Goal: Task Accomplishment & Management: Complete application form

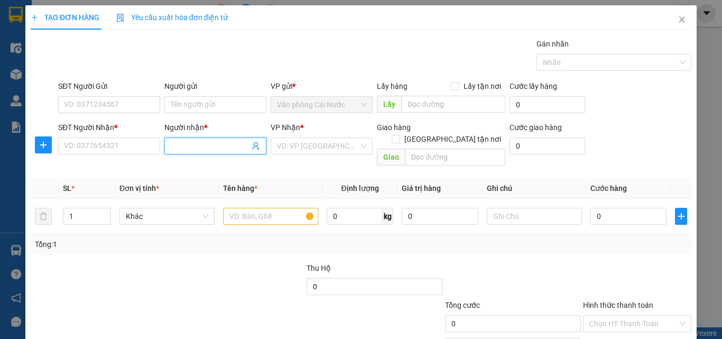
click at [191, 143] on input "Người nhận *" at bounding box center [210, 146] width 79 height 12
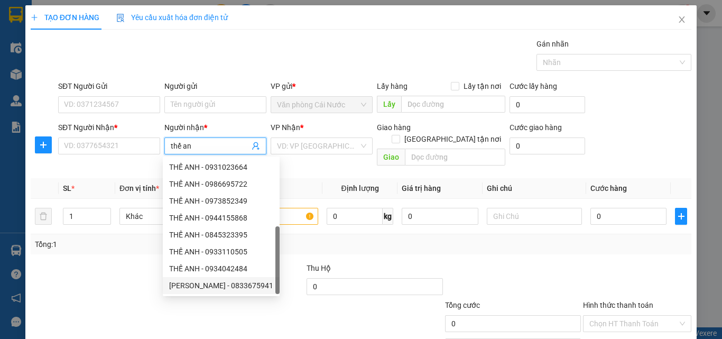
scroll to position [34, 0]
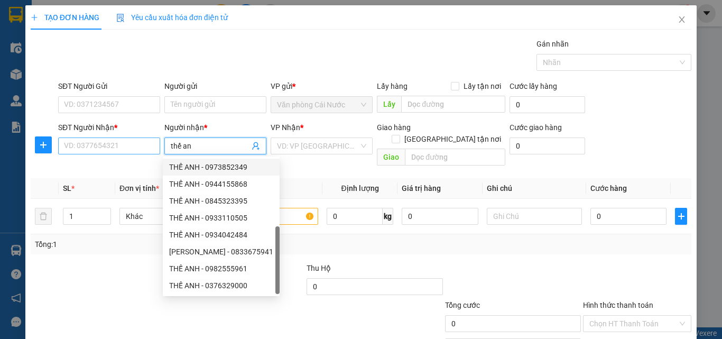
type input "thế an"
click at [117, 142] on input "SĐT Người Nhận *" at bounding box center [109, 145] width 102 height 17
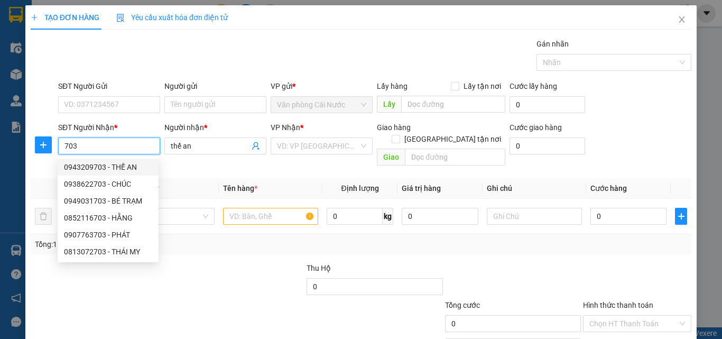
click at [108, 169] on div "0943209703 - THẾ AN" at bounding box center [108, 167] width 88 height 12
type input "0943209703"
type input "THẾ AN"
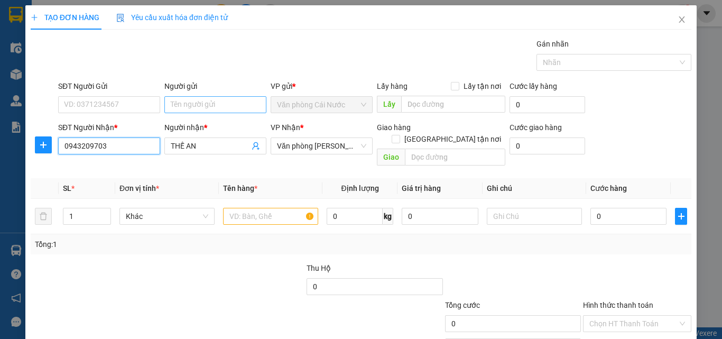
type input "0943209703"
click at [238, 105] on input "Người gửi" at bounding box center [215, 104] width 102 height 17
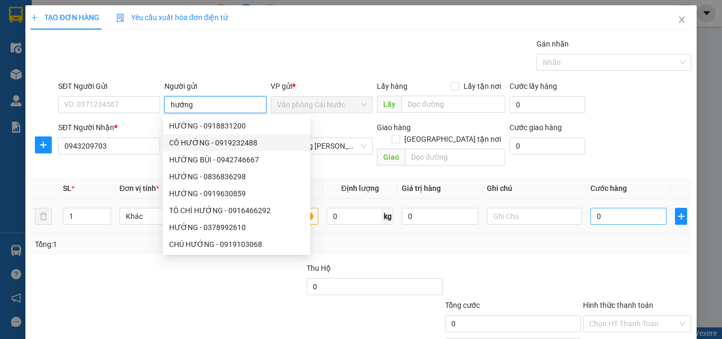
type input "hướng"
click at [614, 208] on input "0" at bounding box center [628, 216] width 76 height 17
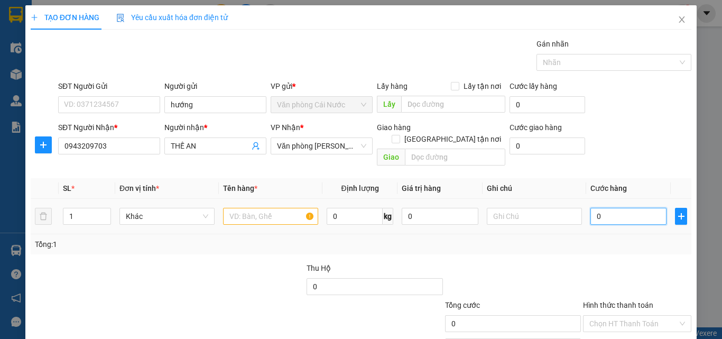
type input "8"
type input "80"
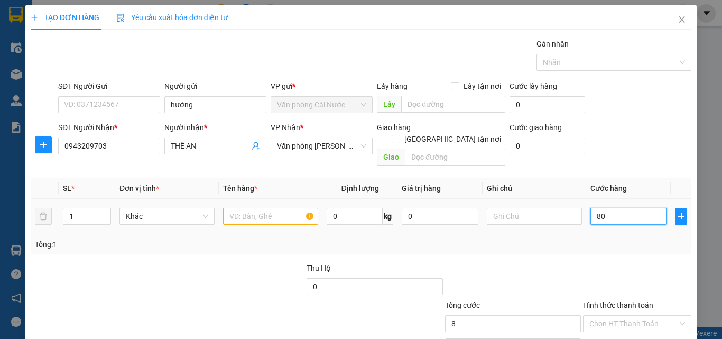
type input "80"
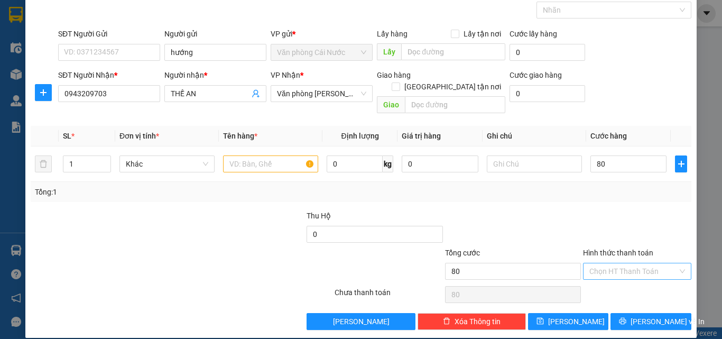
type input "80.000"
click at [618, 263] on input "Hình thức thanh toán" at bounding box center [633, 271] width 88 height 16
click at [616, 282] on div "Tại văn phòng" at bounding box center [631, 281] width 95 height 12
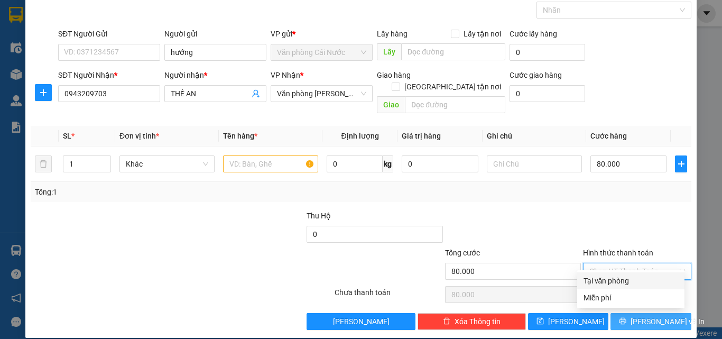
type input "0"
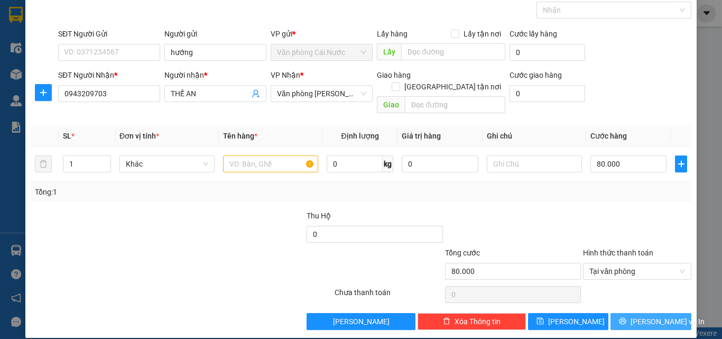
click at [622, 313] on button "[PERSON_NAME] và In" at bounding box center [651, 321] width 81 height 17
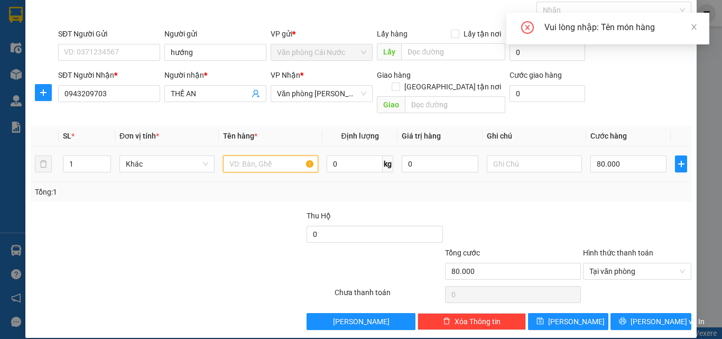
click at [282, 156] on input "text" at bounding box center [270, 163] width 95 height 17
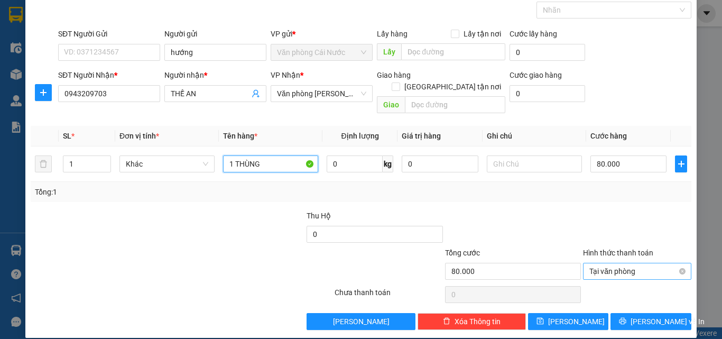
click at [614, 263] on span "Tại văn phòng" at bounding box center [637, 271] width 96 height 16
type input "1 THÙNG"
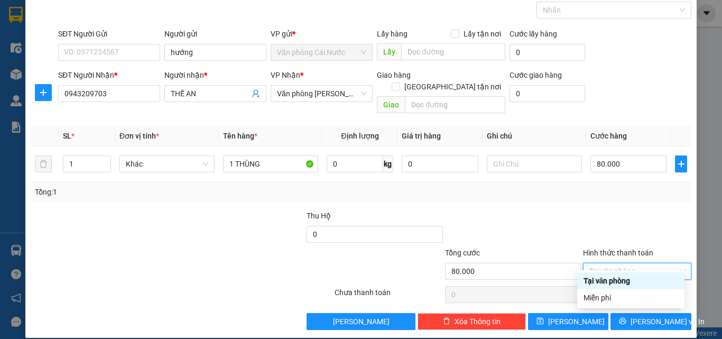
click at [609, 276] on div "Tại văn phòng" at bounding box center [631, 281] width 95 height 12
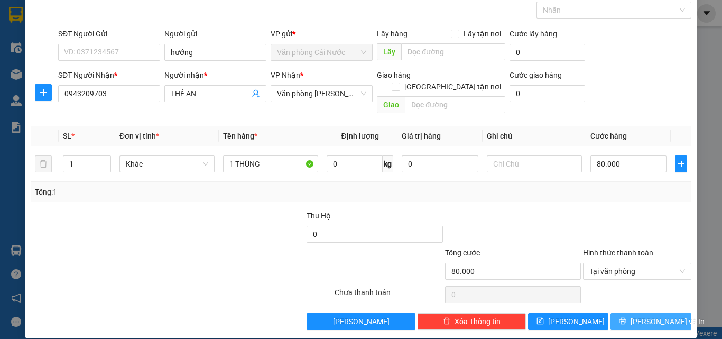
click at [617, 313] on button "[PERSON_NAME] và In" at bounding box center [651, 321] width 81 height 17
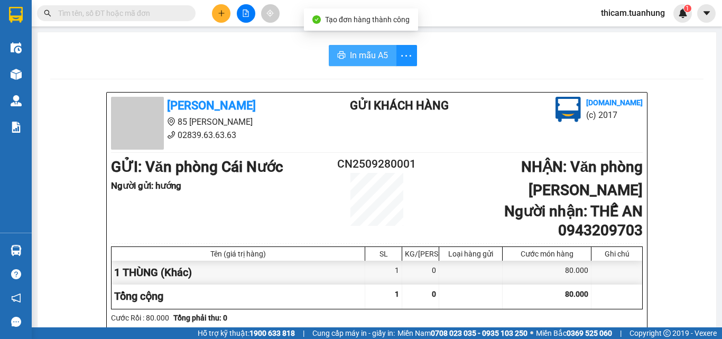
click at [353, 51] on span "In mẫu A5" at bounding box center [369, 55] width 38 height 13
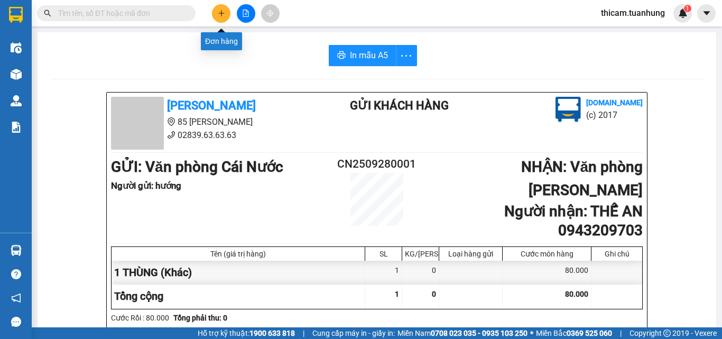
click at [215, 13] on button at bounding box center [221, 13] width 19 height 19
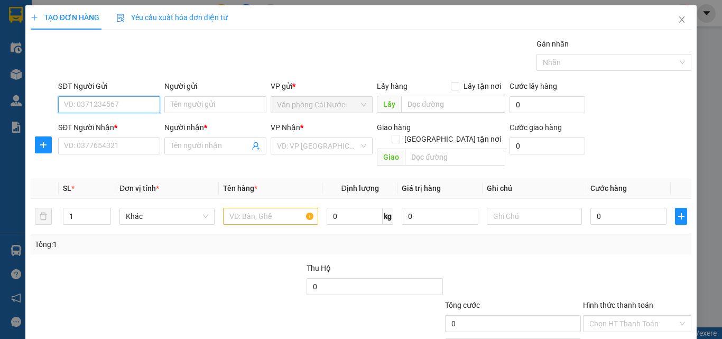
click at [131, 104] on input "SĐT Người Gửi" at bounding box center [109, 104] width 102 height 17
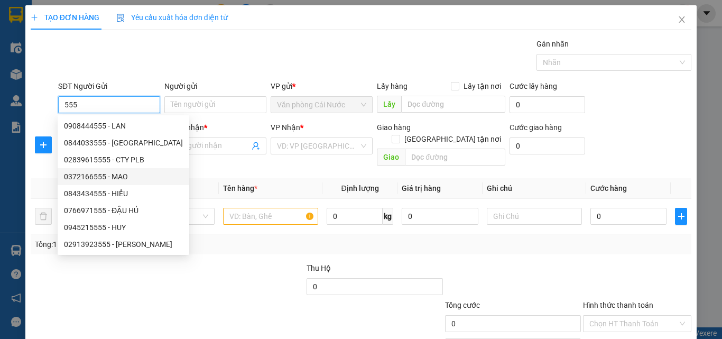
click at [119, 172] on div "0372166555 - MAO" at bounding box center [123, 177] width 119 height 12
type input "0372166555"
type input "MAO"
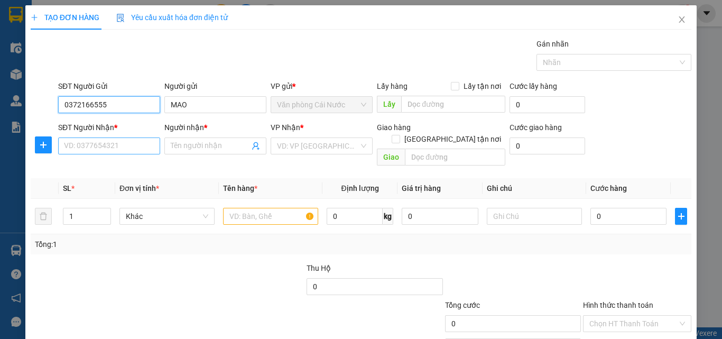
type input "0372166555"
click at [120, 150] on input "SĐT Người Nhận *" at bounding box center [109, 145] width 102 height 17
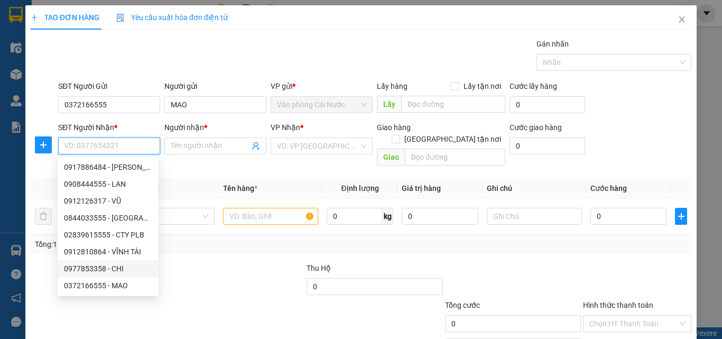
click at [105, 266] on div "0977853358 - CHI" at bounding box center [108, 269] width 88 height 12
type input "0977853358"
type input "CHI"
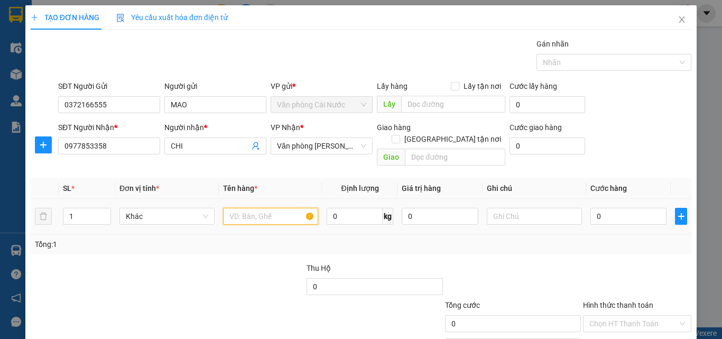
click at [248, 208] on input "text" at bounding box center [270, 216] width 95 height 17
type input "1 BAO"
click at [633, 214] on div "0" at bounding box center [628, 216] width 76 height 21
click at [633, 208] on input "0" at bounding box center [628, 216] width 76 height 17
type input "1"
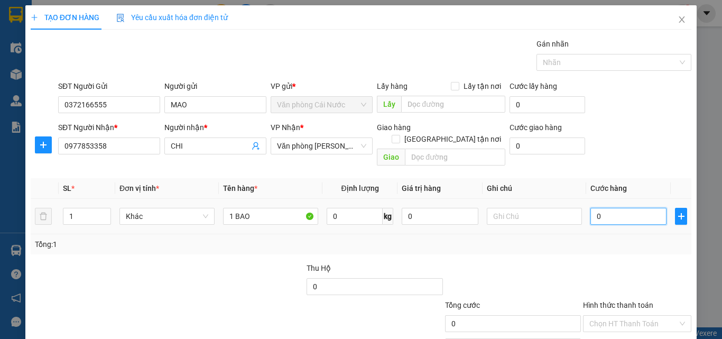
type input "1"
type input "10"
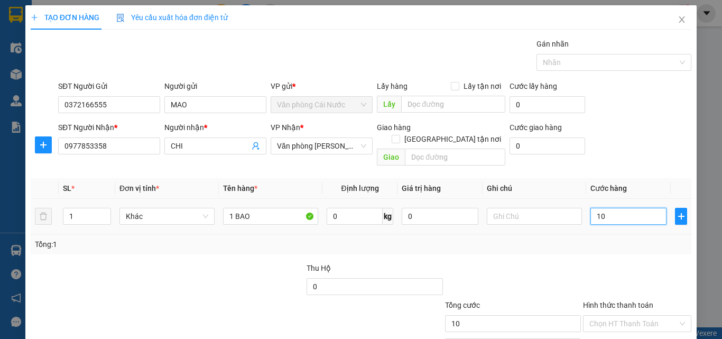
type input "100"
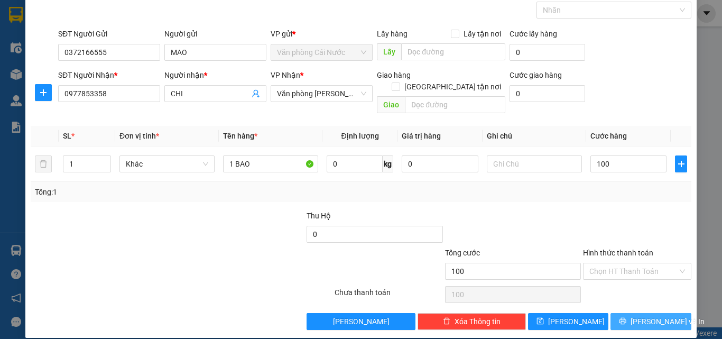
type input "100.000"
drag, startPoint x: 617, startPoint y: 315, endPoint x: 424, endPoint y: 237, distance: 207.3
click at [617, 313] on button "[PERSON_NAME] và In" at bounding box center [651, 321] width 81 height 17
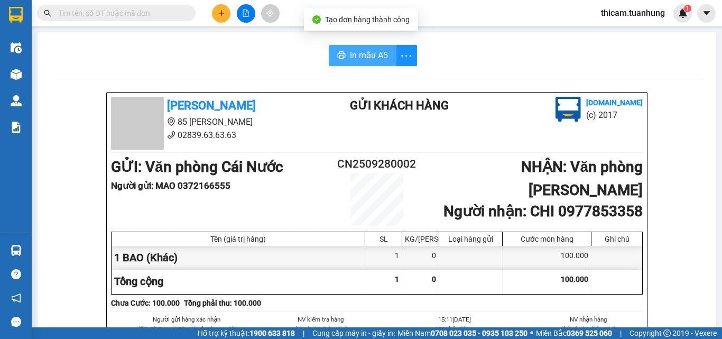
click at [366, 48] on button "In mẫu A5" at bounding box center [363, 55] width 68 height 21
click at [141, 12] on input "text" at bounding box center [120, 13] width 125 height 12
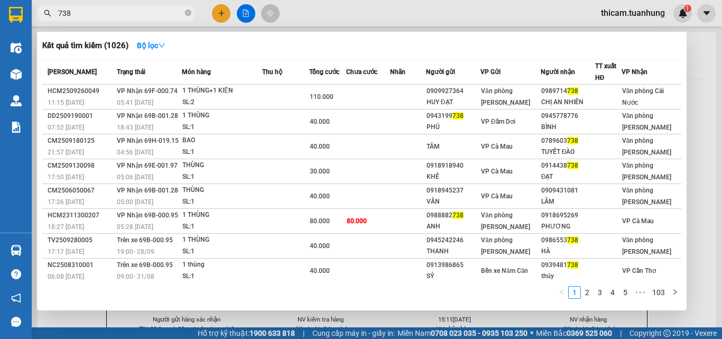
type input "738"
click at [222, 12] on div at bounding box center [361, 169] width 722 height 339
